Goal: Information Seeking & Learning: Learn about a topic

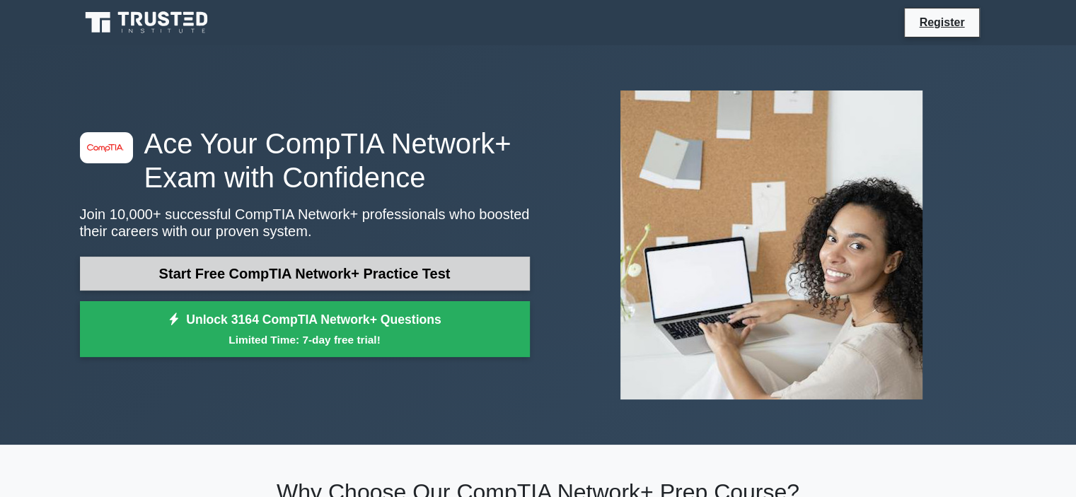
click at [458, 269] on link "Start Free CompTIA Network+ Practice Test" at bounding box center [305, 274] width 450 height 34
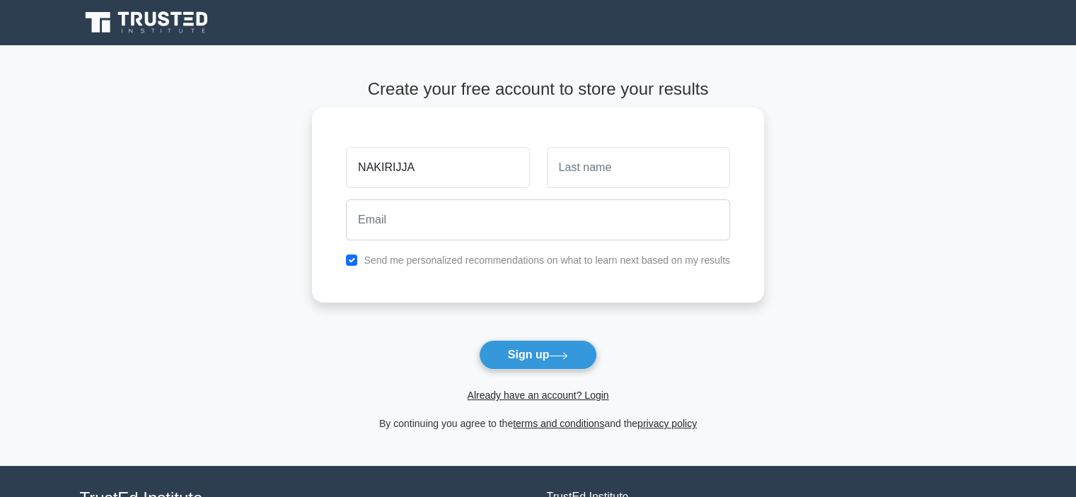
type input "NAKIRIJJA"
click at [575, 163] on input "text" at bounding box center [638, 167] width 183 height 41
type input "SUMAYYAH"
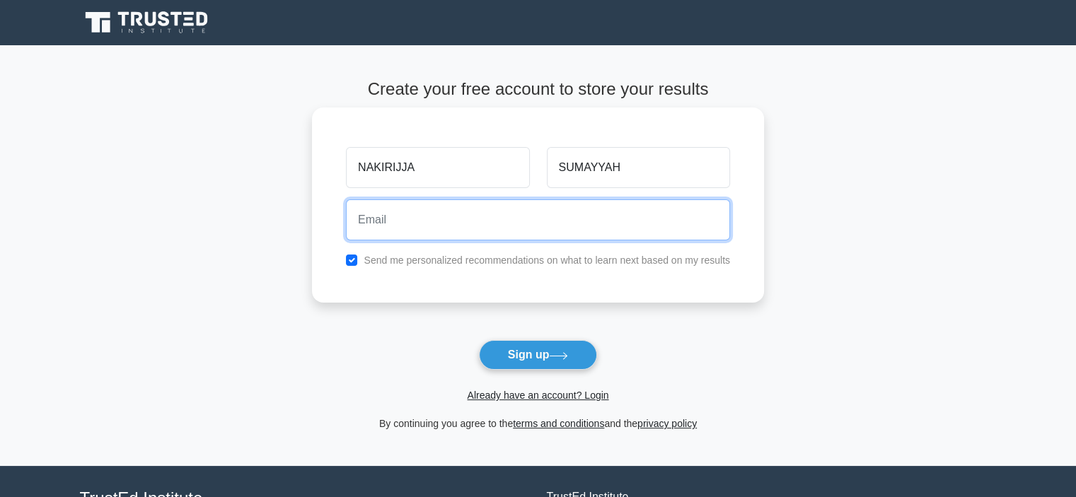
click at [552, 229] on input "email" at bounding box center [538, 220] width 384 height 41
type input "sumayyahnakirijja3@gmail.com"
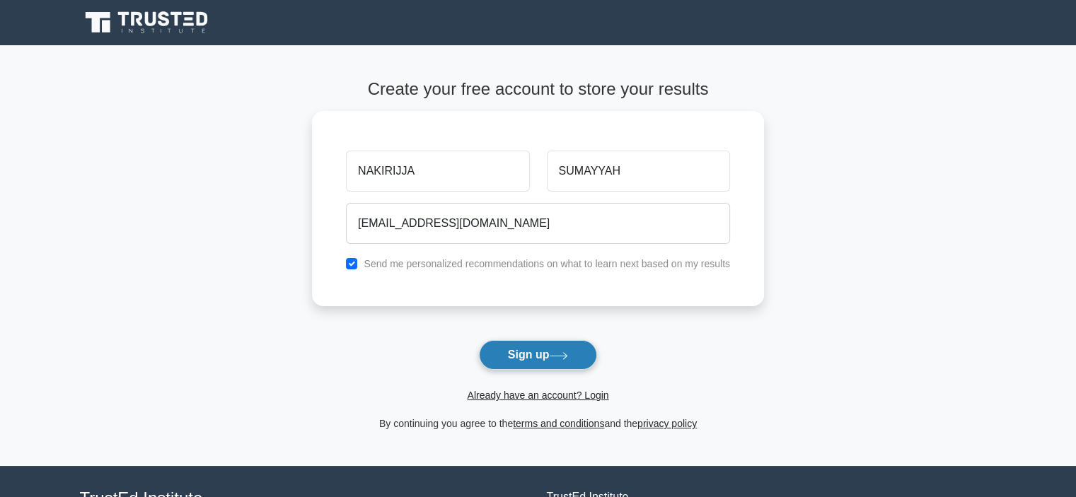
click at [546, 349] on button "Sign up" at bounding box center [538, 355] width 119 height 30
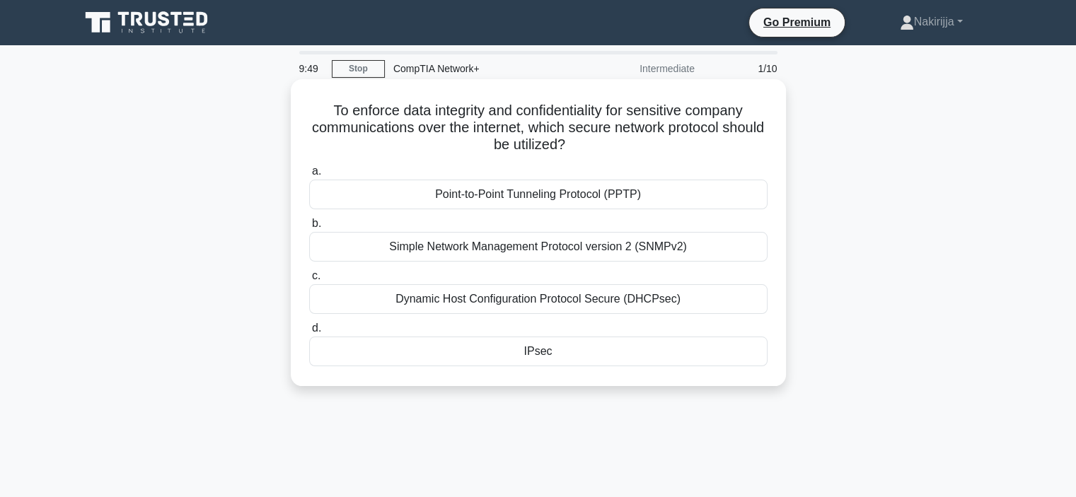
click at [621, 251] on div "Simple Network Management Protocol version 2 (SNMPv2)" at bounding box center [538, 247] width 459 height 30
click at [309, 229] on input "b. Simple Network Management Protocol version 2 (SNMPv2)" at bounding box center [309, 223] width 0 height 9
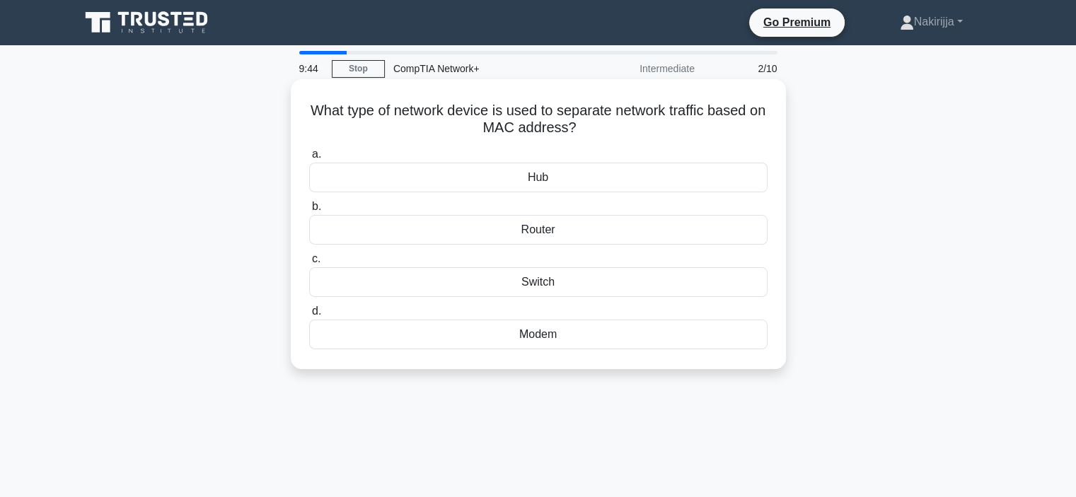
click at [564, 328] on div "Modem" at bounding box center [538, 335] width 459 height 30
click at [309, 316] on input "d. Modem" at bounding box center [309, 311] width 0 height 9
click at [572, 229] on div "ST" at bounding box center [538, 230] width 459 height 30
click at [309, 212] on input "b. ST" at bounding box center [309, 206] width 0 height 9
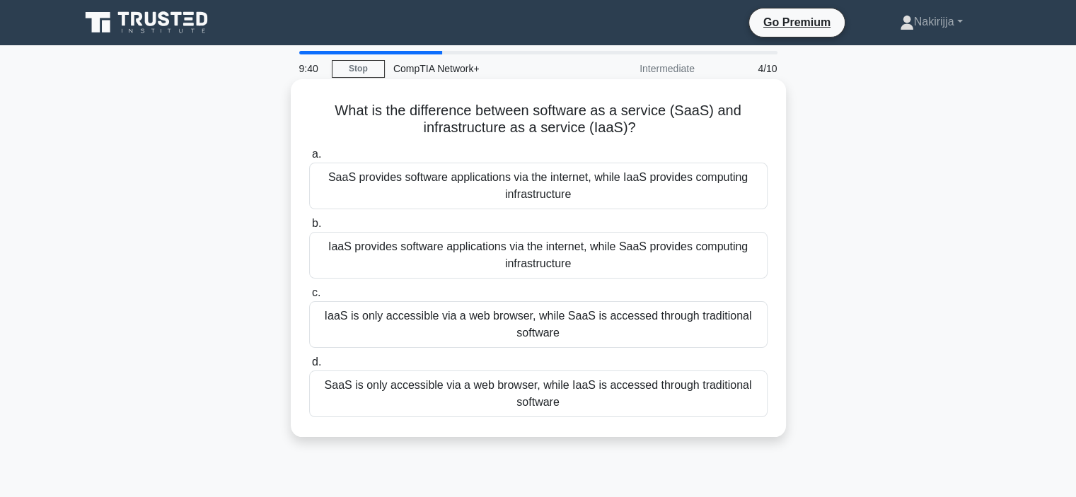
click at [574, 250] on div "IaaS provides software applications via the internet, while SaaS provides compu…" at bounding box center [538, 255] width 459 height 47
click at [309, 229] on input "b. IaaS provides software applications via the internet, while SaaS provides co…" at bounding box center [309, 223] width 0 height 9
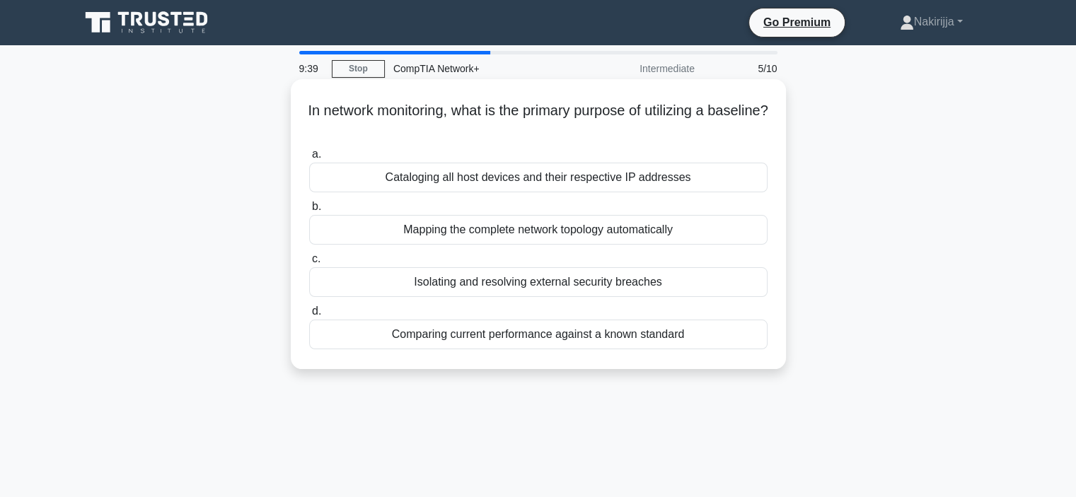
click at [562, 172] on div "Cataloging all host devices and their respective IP addresses" at bounding box center [538, 178] width 459 height 30
click at [309, 159] on input "a. Cataloging all host devices and their respective IP addresses" at bounding box center [309, 154] width 0 height 9
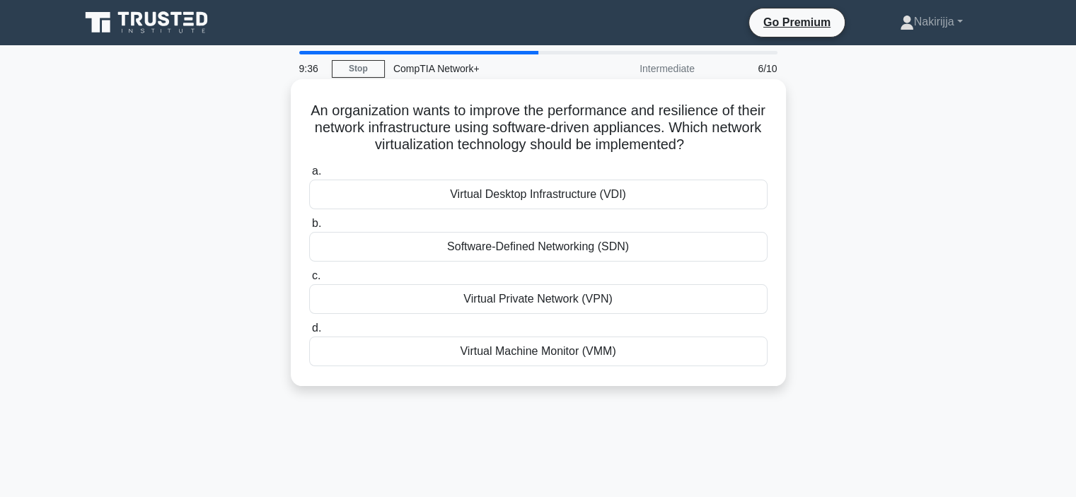
click at [573, 254] on div "Software-Defined Networking (SDN)" at bounding box center [538, 247] width 459 height 30
click at [309, 229] on input "b. Software-Defined Networking (SDN)" at bounding box center [309, 223] width 0 height 9
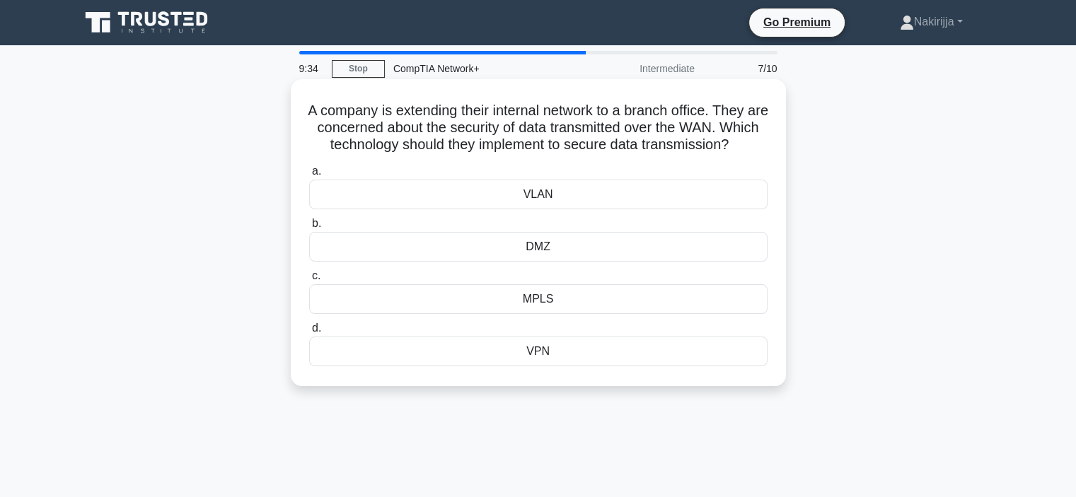
click at [572, 314] on div "MPLS" at bounding box center [538, 299] width 459 height 30
click at [309, 281] on input "c. MPLS" at bounding box center [309, 276] width 0 height 9
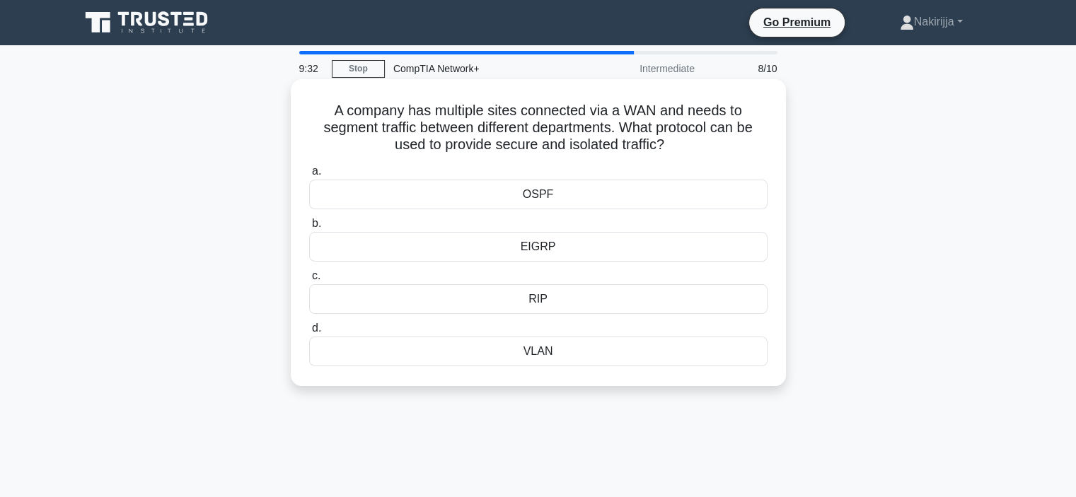
click at [570, 201] on div "OSPF" at bounding box center [538, 195] width 459 height 30
click at [309, 176] on input "a. OSPF" at bounding box center [309, 171] width 0 height 9
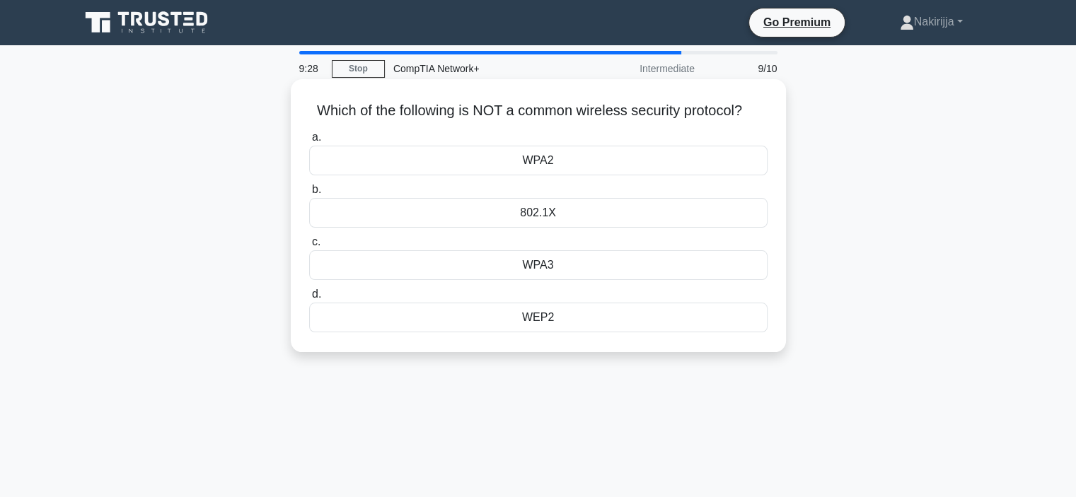
click at [562, 308] on div "WEP2" at bounding box center [538, 318] width 459 height 30
click at [309, 299] on input "d. WEP2" at bounding box center [309, 294] width 0 height 9
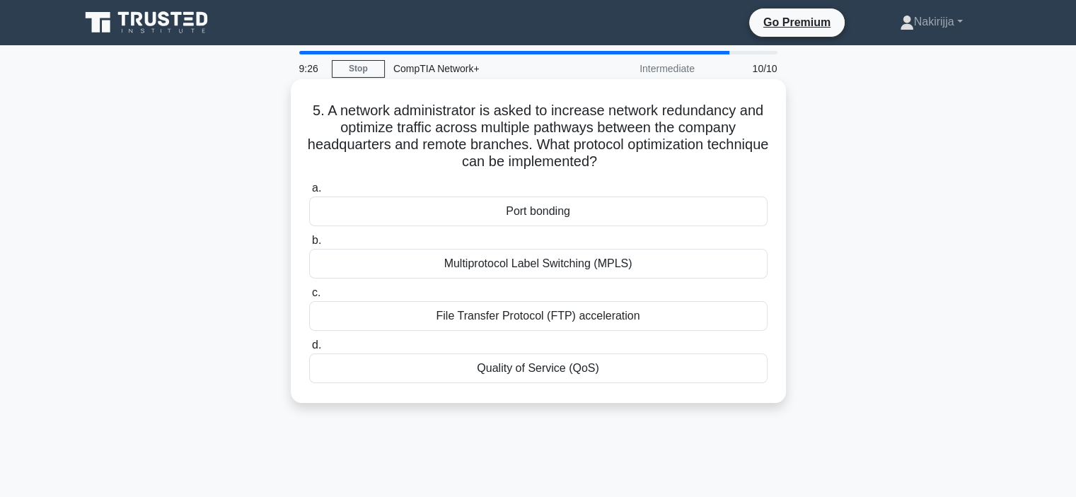
click at [573, 318] on div "File Transfer Protocol (FTP) acceleration" at bounding box center [538, 316] width 459 height 30
click at [309, 298] on input "c. File Transfer Protocol (FTP) acceleration" at bounding box center [309, 293] width 0 height 9
